Goal: Task Accomplishment & Management: Complete application form

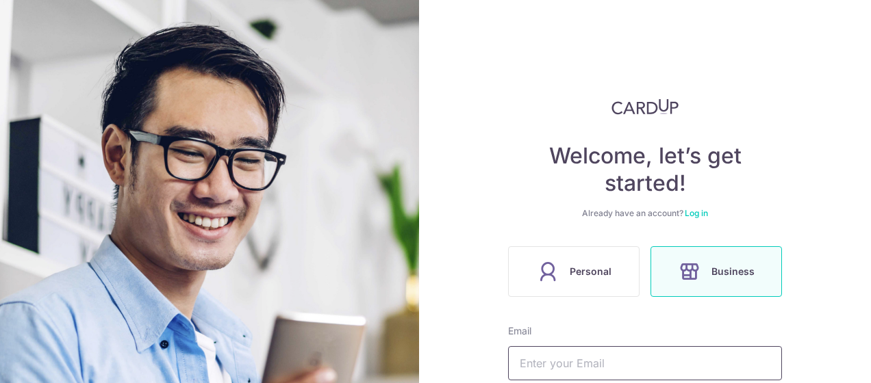
scroll to position [131, 0]
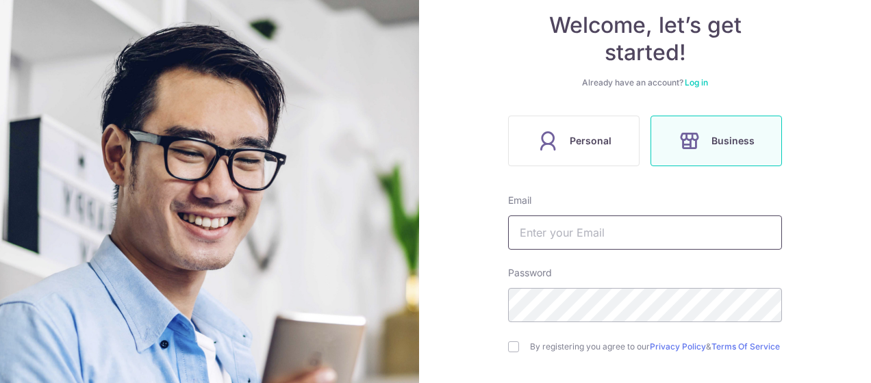
click at [638, 236] on input "text" at bounding box center [645, 233] width 274 height 34
type input "[EMAIL_ADDRESS][DOMAIN_NAME]"
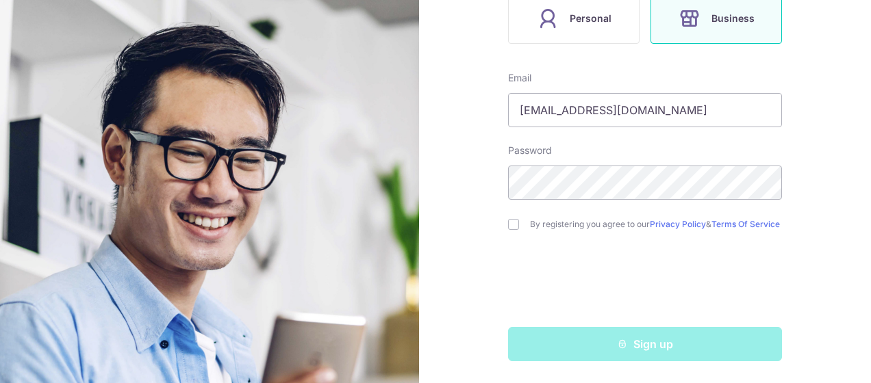
click at [503, 216] on div "Welcome, let’s get started! Already have an account? Log in Personal Business E…" at bounding box center [645, 191] width 452 height 383
click at [509, 222] on input "checkbox" at bounding box center [513, 224] width 11 height 11
checkbox input "true"
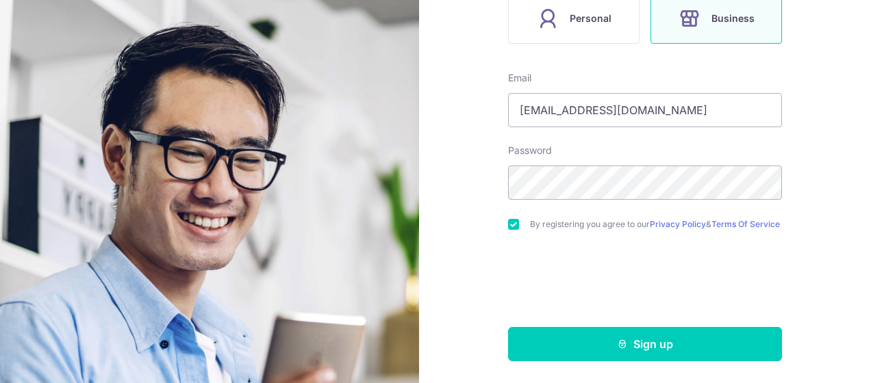
click at [598, 326] on form "Email rj@jycompany.org Password By registering you agree to our Privacy Policy …" at bounding box center [645, 216] width 274 height 290
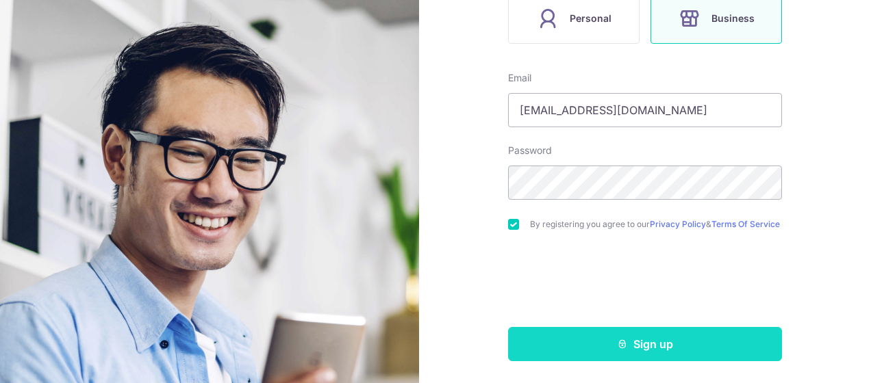
click at [617, 342] on icon "submit" at bounding box center [622, 344] width 11 height 11
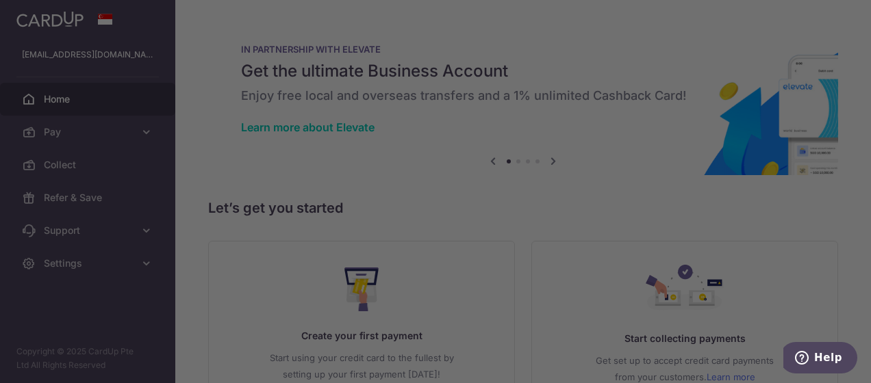
click at [674, 101] on div at bounding box center [440, 194] width 880 height 388
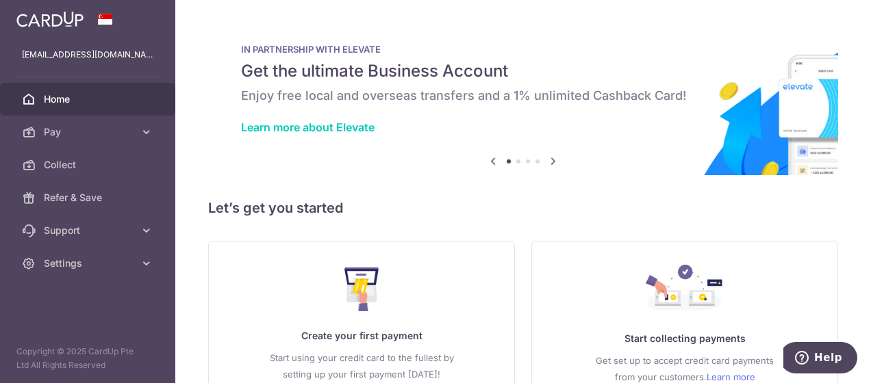
scroll to position [116, 0]
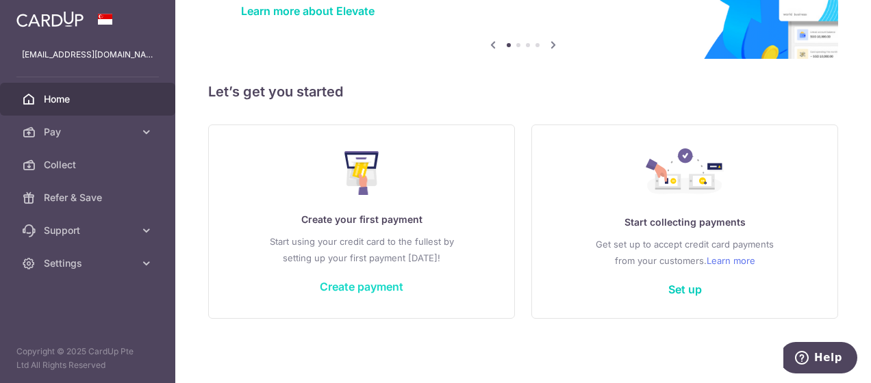
click at [385, 281] on link "Create payment" at bounding box center [362, 287] width 84 height 14
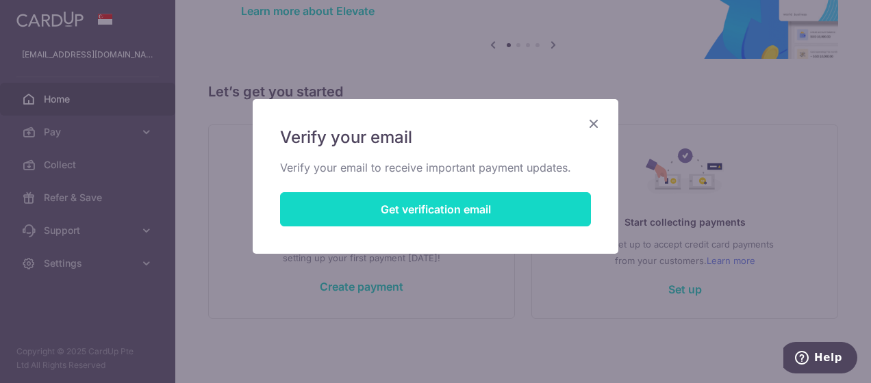
click at [462, 198] on button "Get verification email" at bounding box center [435, 209] width 311 height 34
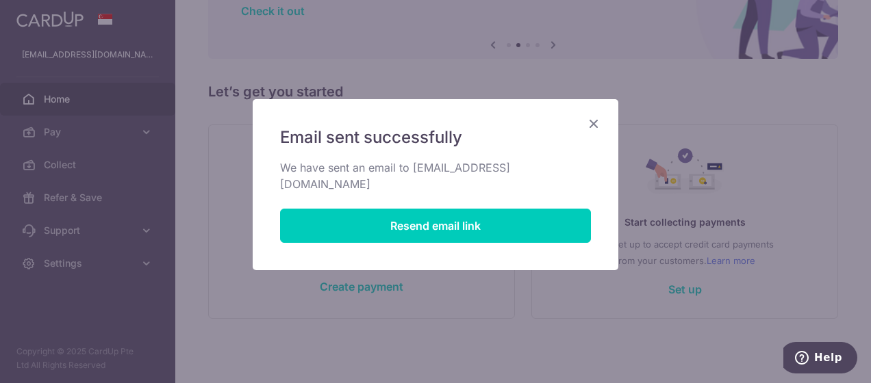
click at [593, 123] on icon "Close" at bounding box center [593, 123] width 16 height 17
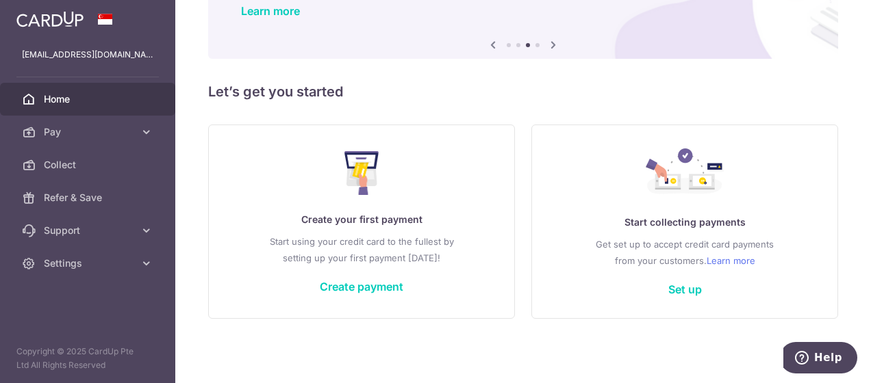
click at [64, 91] on link "Home" at bounding box center [87, 99] width 175 height 33
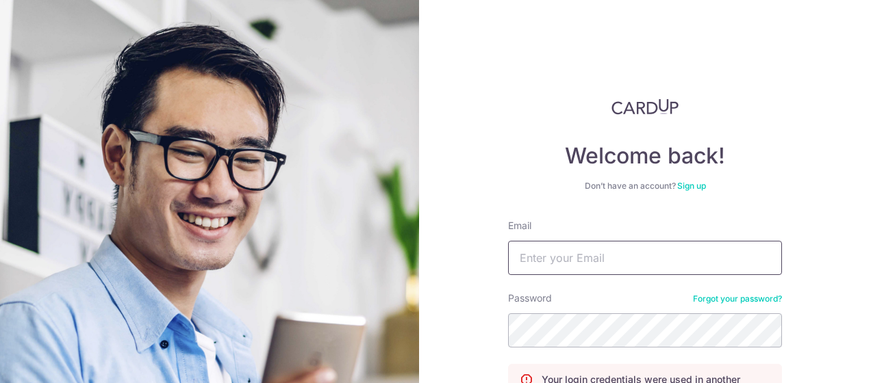
click at [592, 266] on input "Email" at bounding box center [645, 258] width 274 height 34
type input "[EMAIL_ADDRESS][DOMAIN_NAME]"
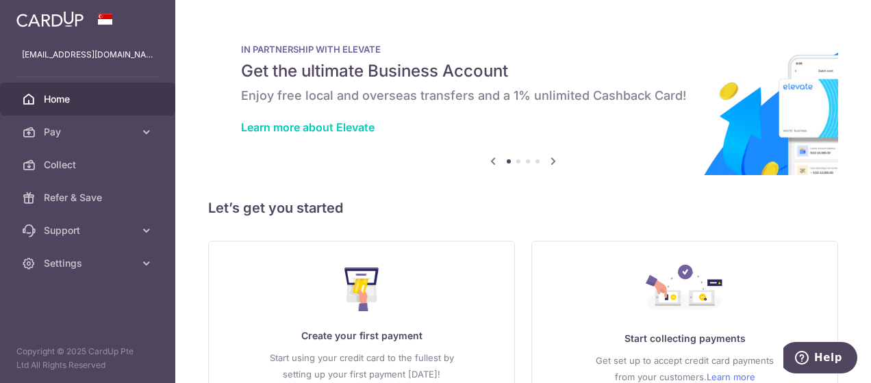
scroll to position [116, 0]
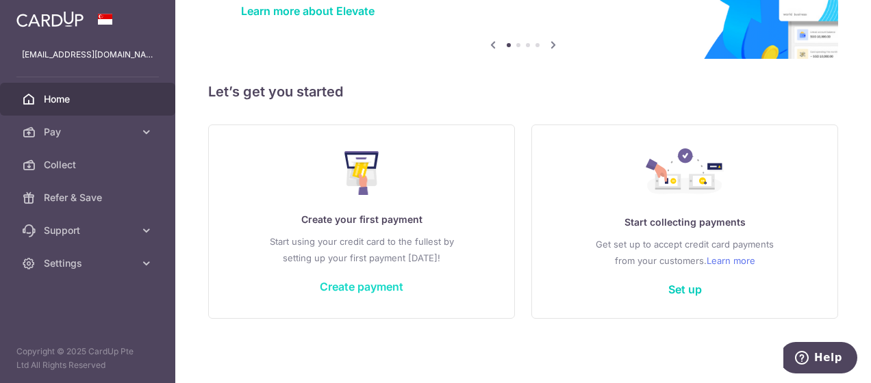
click at [361, 283] on link "Create payment" at bounding box center [362, 287] width 84 height 14
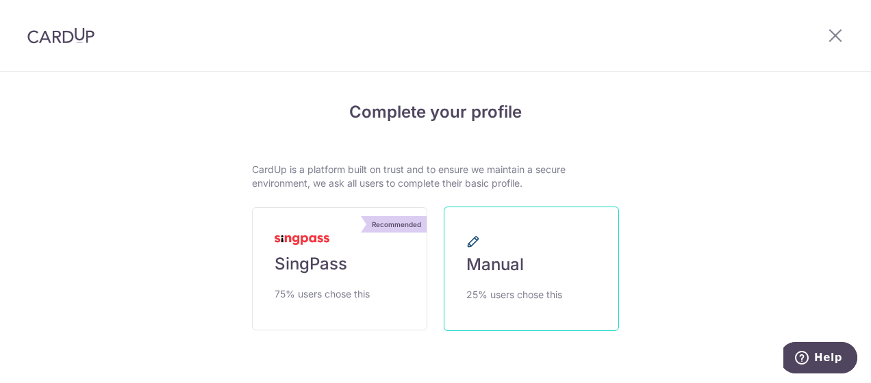
click at [541, 222] on link "Manual 25% users chose this" at bounding box center [531, 269] width 175 height 125
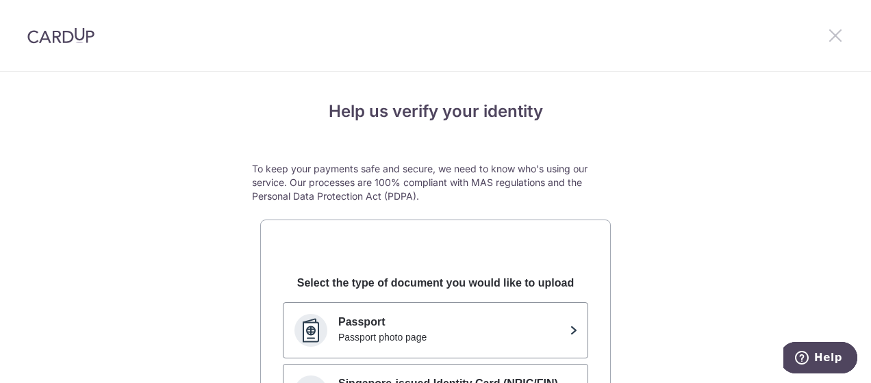
click at [831, 43] on icon at bounding box center [835, 35] width 16 height 17
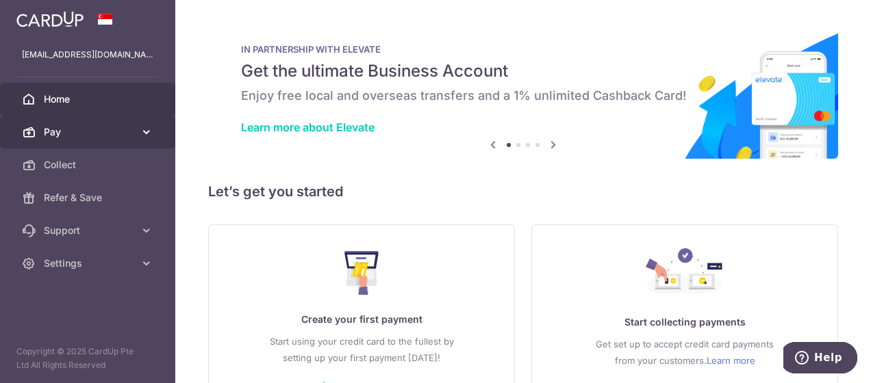
click at [114, 122] on link "Pay" at bounding box center [87, 132] width 175 height 33
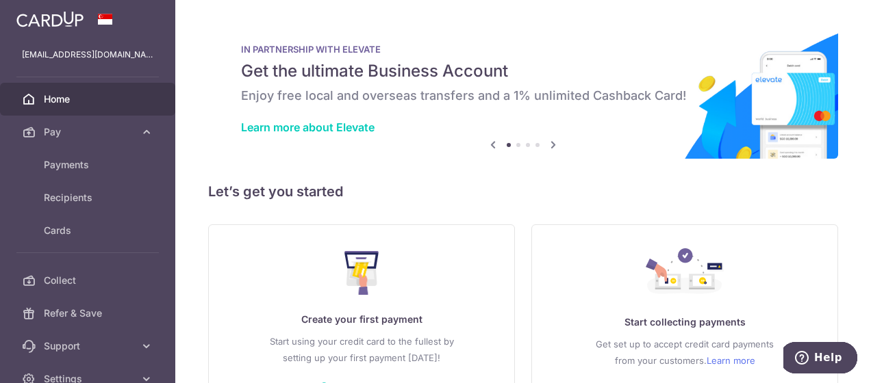
scroll to position [100, 0]
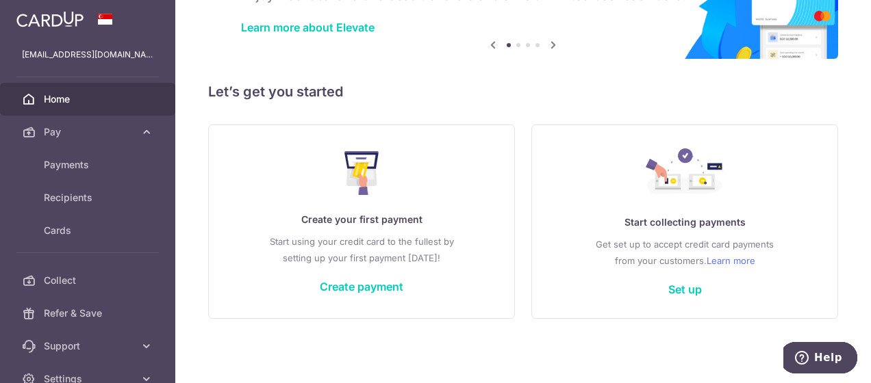
click at [391, 277] on div "Create your first payment Start using your credit card to the fullest by settin…" at bounding box center [361, 221] width 273 height 162
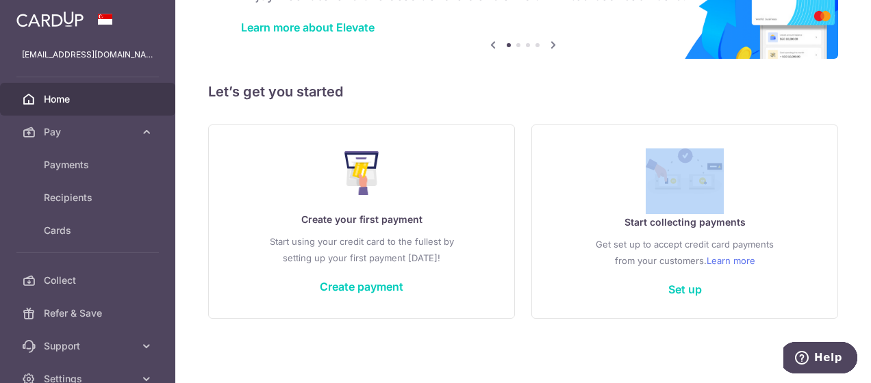
click at [391, 277] on div "Create your first payment Start using your credit card to the fullest by settin…" at bounding box center [361, 221] width 273 height 162
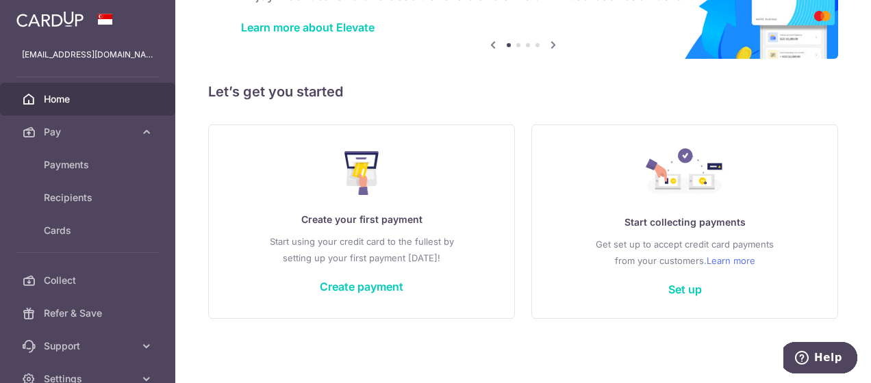
click at [391, 277] on div "Create your first payment Start using your credit card to the fullest by settin…" at bounding box center [361, 221] width 273 height 162
click at [387, 284] on link "Create payment" at bounding box center [362, 287] width 84 height 14
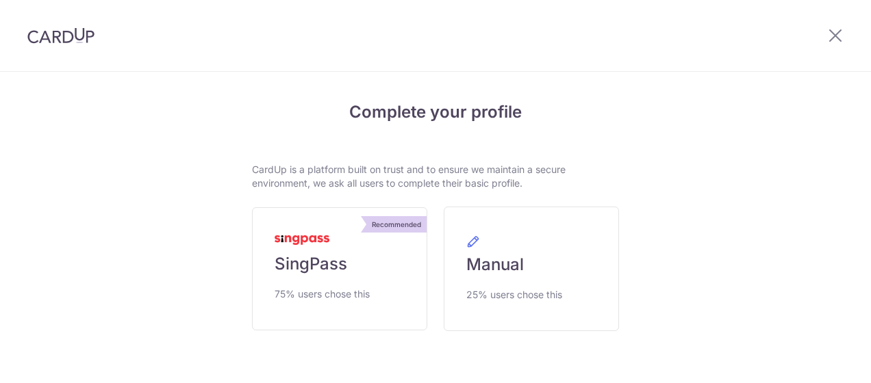
click at [387, 284] on link "Recommended SingPass 75% users chose this" at bounding box center [339, 268] width 175 height 123
